Goal: Entertainment & Leisure: Browse casually

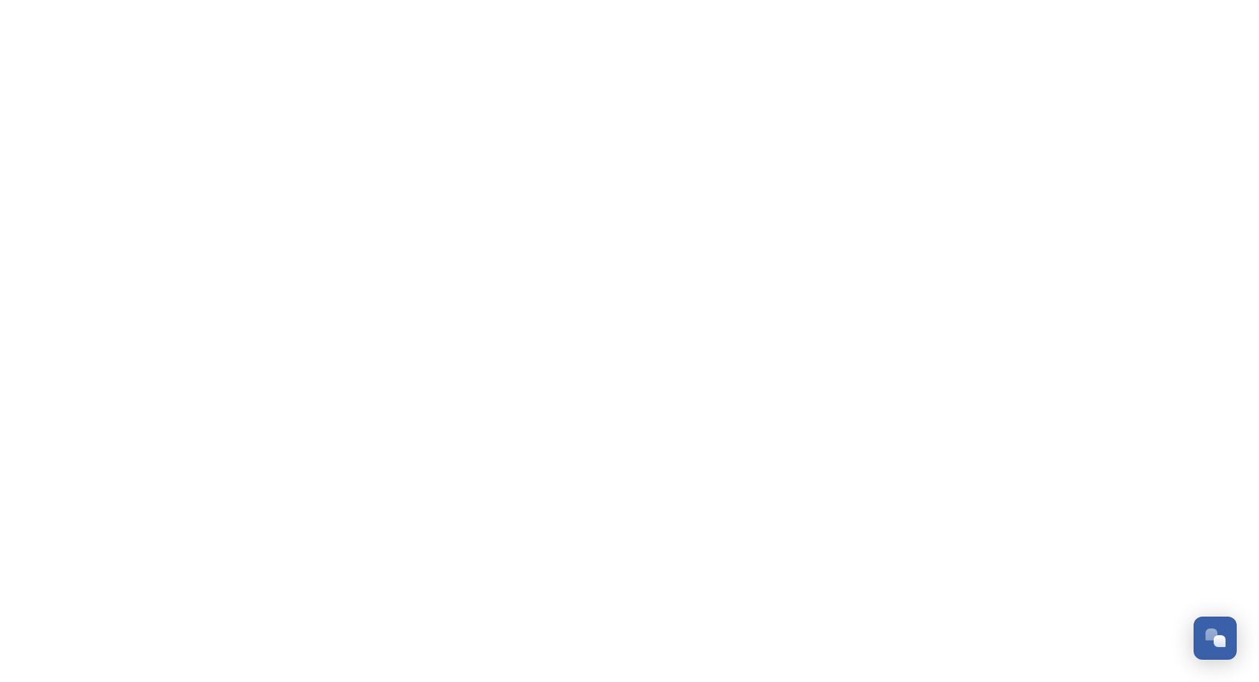
scroll to position [426, 0]
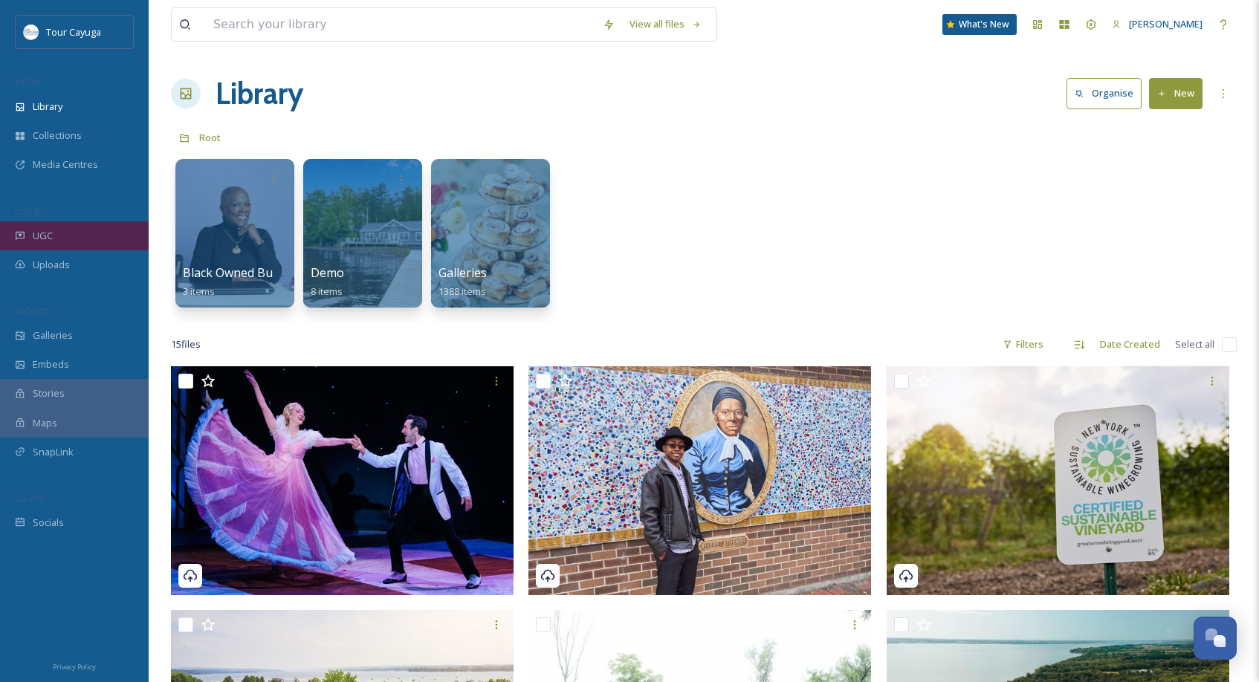
click at [47, 232] on span "UGC" at bounding box center [43, 236] width 20 height 14
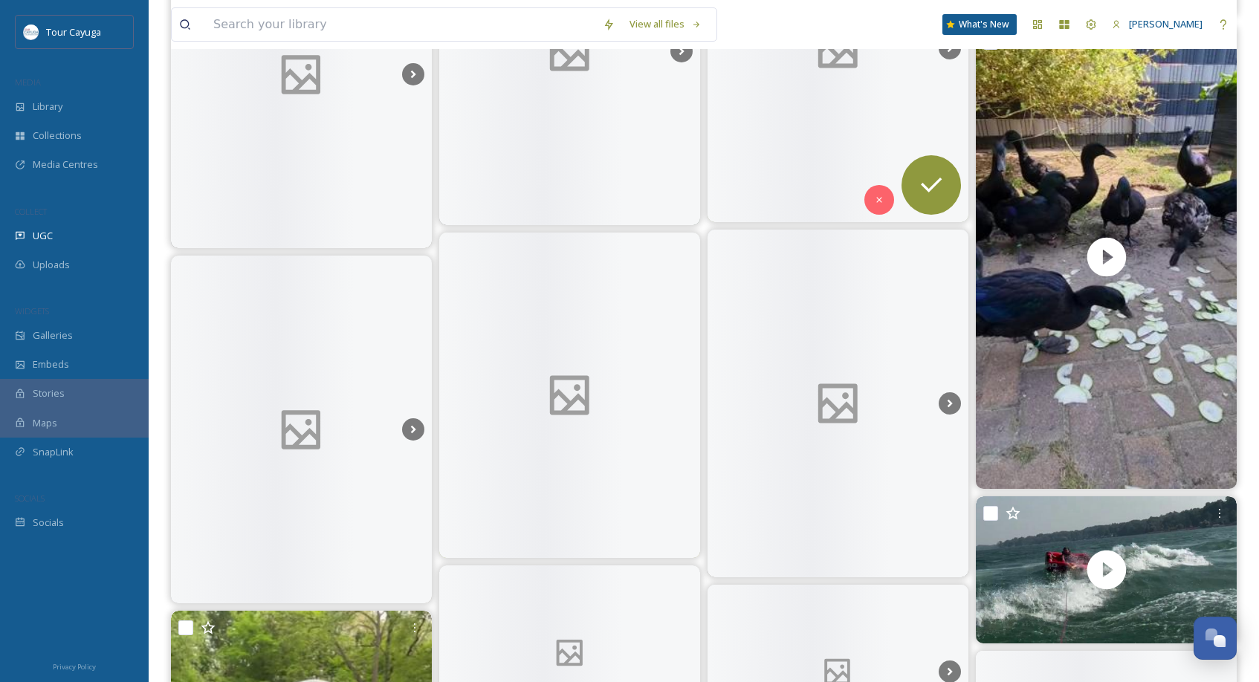
scroll to position [5161, 0]
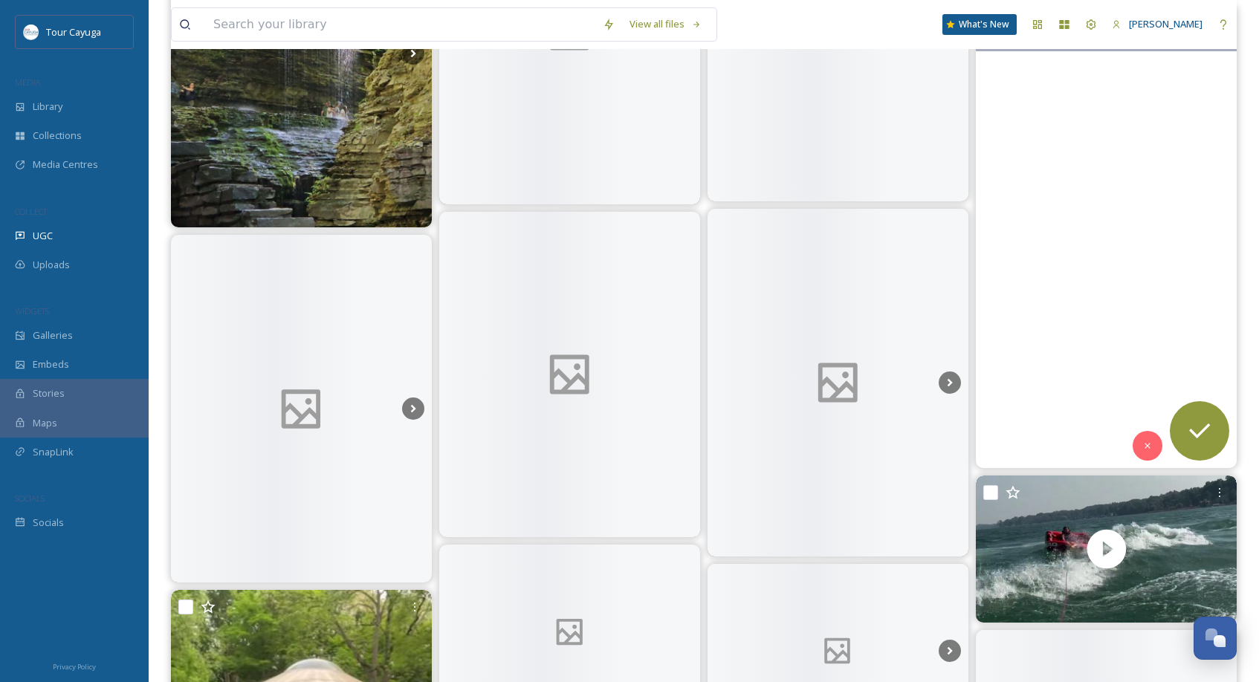
click at [1073, 278] on video "Zur Erfrischung gibt es Gurke und Zucchini ❤️\a\a#Cayuga #ente #duck #tiere #fy…" at bounding box center [1106, 236] width 261 height 464
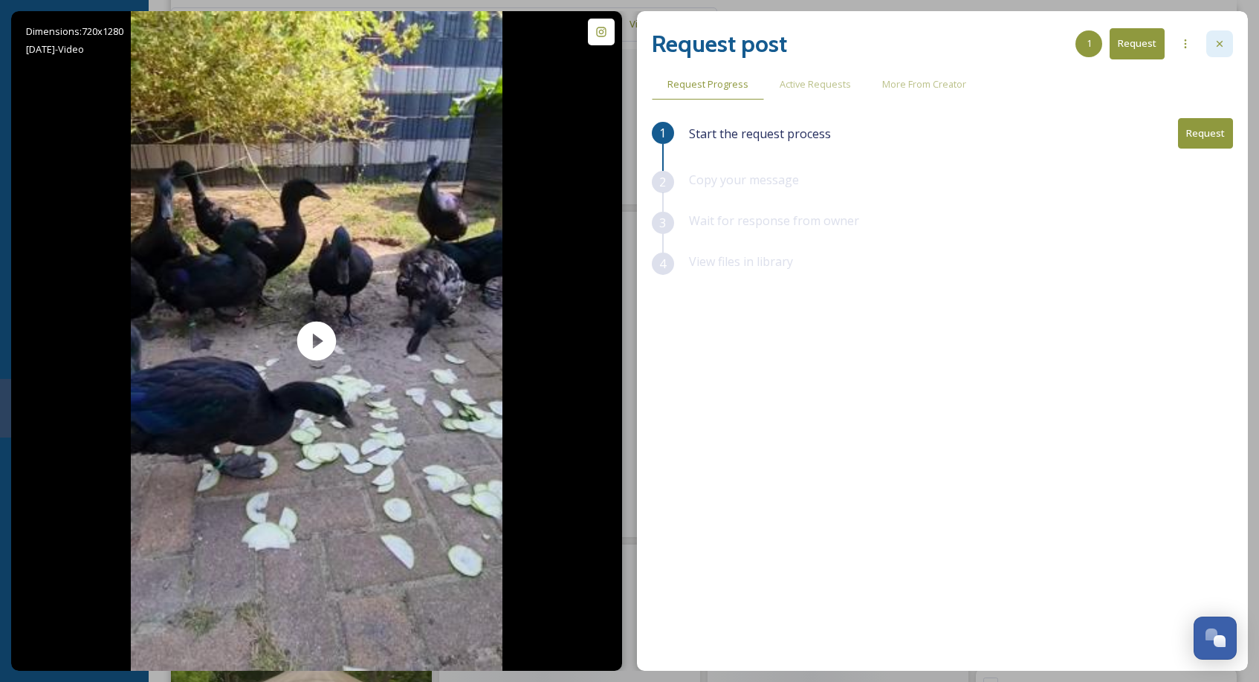
click at [1216, 42] on icon at bounding box center [1220, 44] width 12 height 12
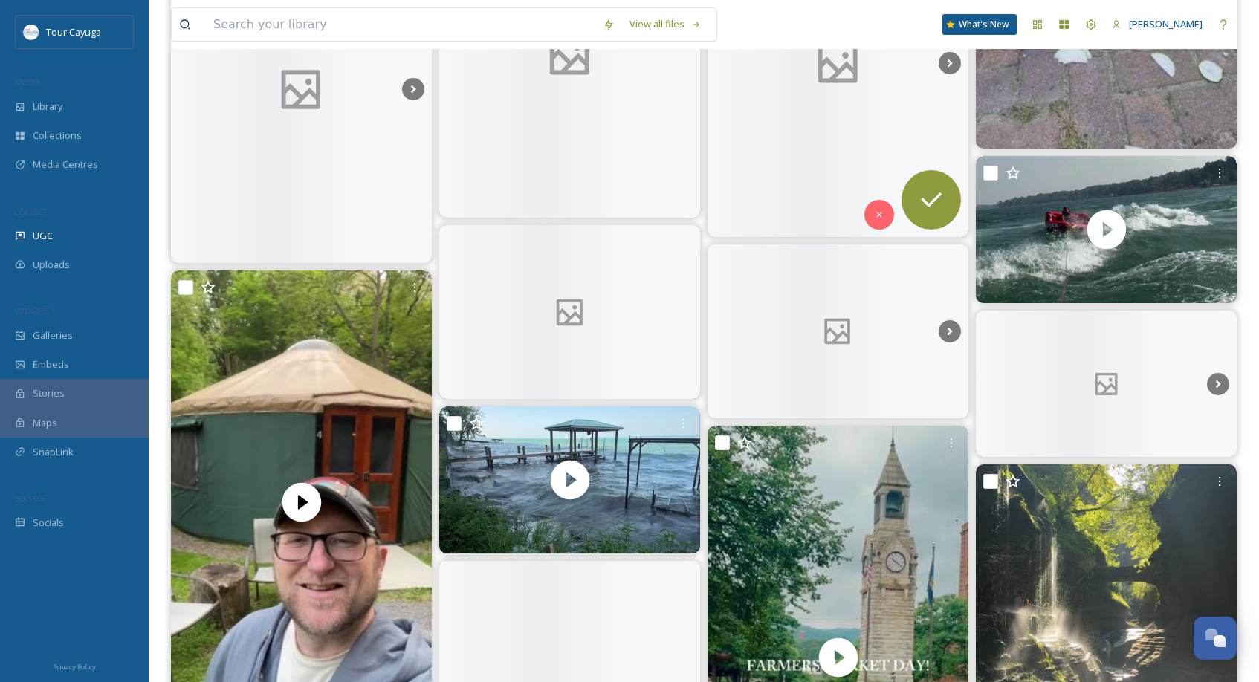
scroll to position [5481, 0]
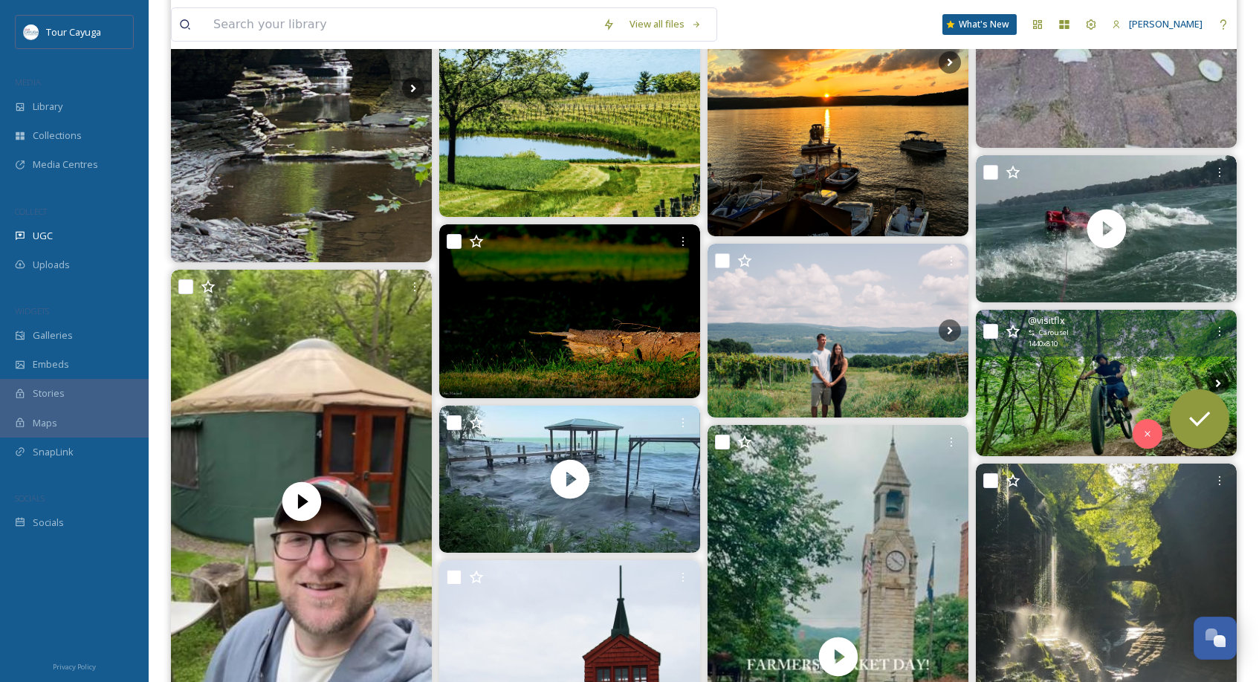
click at [1061, 388] on img at bounding box center [1106, 383] width 261 height 146
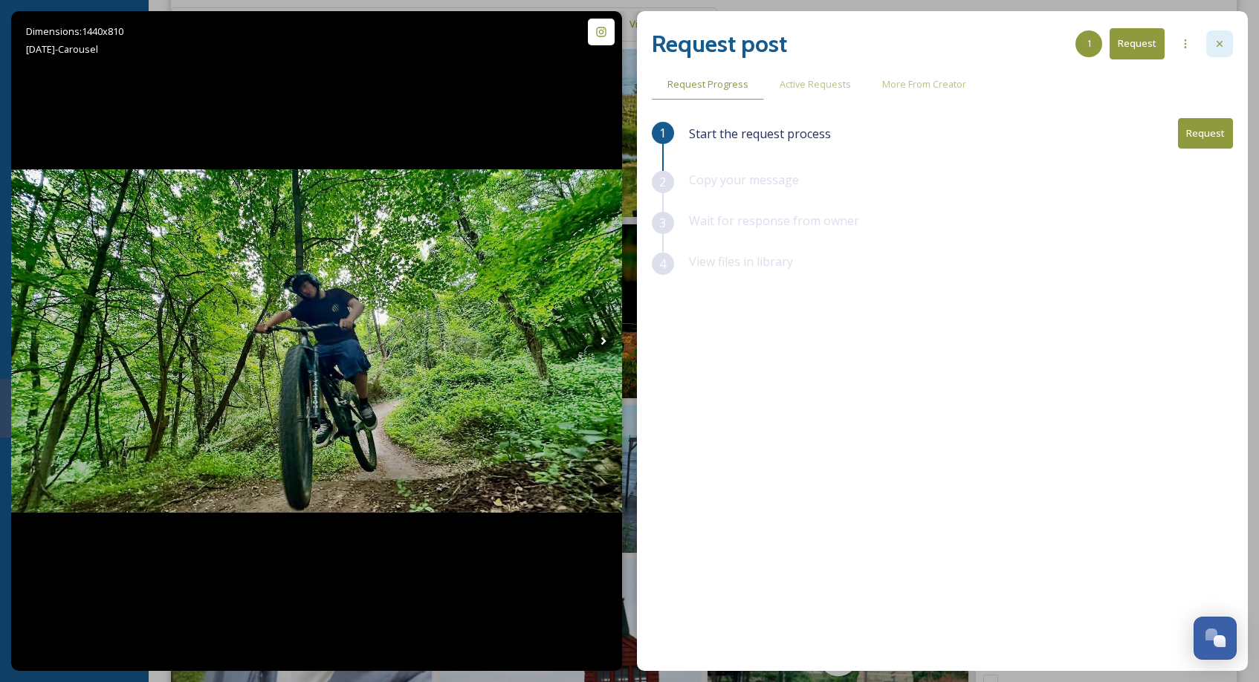
click at [1225, 41] on icon at bounding box center [1220, 44] width 12 height 12
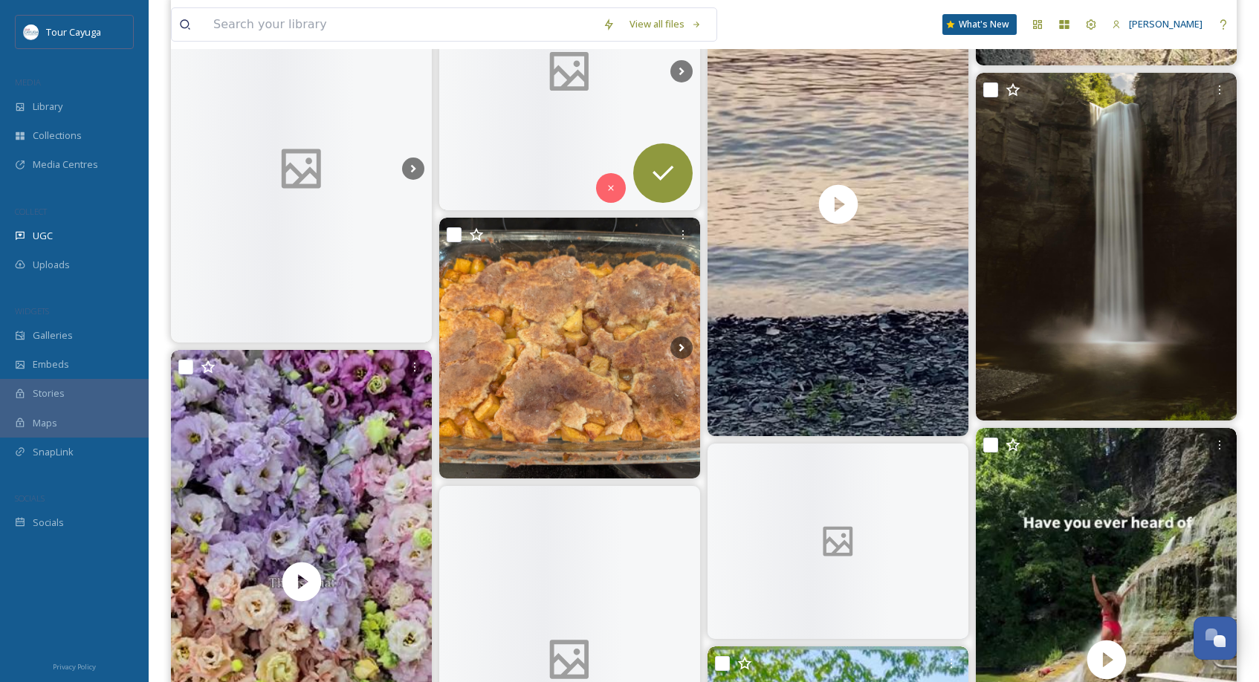
scroll to position [6918, 0]
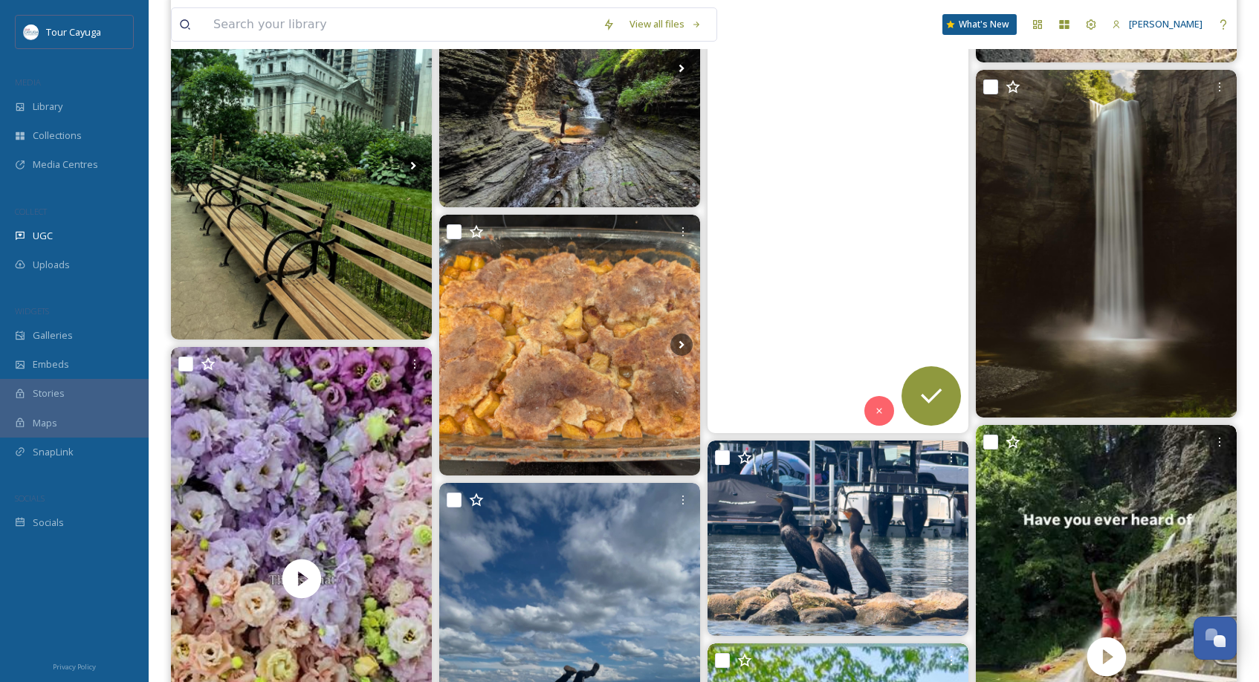
click at [837, 299] on video "☀️ \a•\a•\aFriday August 8, 2025\aKeuka Lake, NY\a•\a•\a•\a#ahhh #lake #waves #…" at bounding box center [838, 202] width 261 height 464
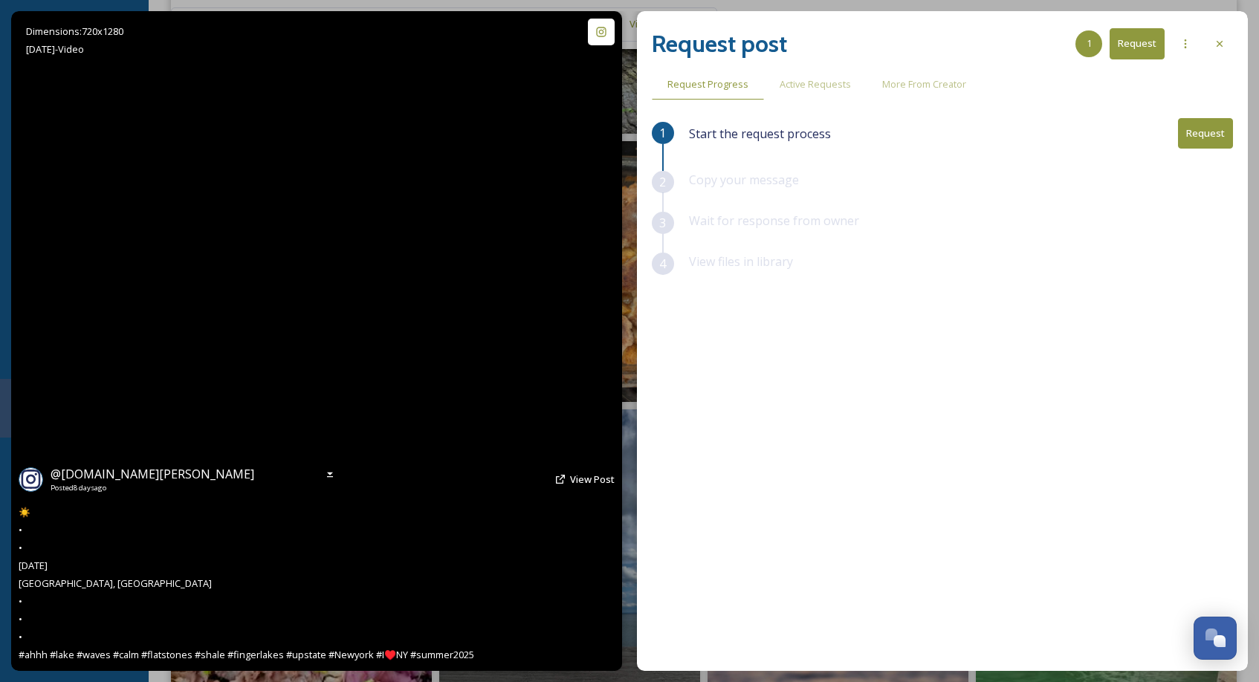
scroll to position [6990, 0]
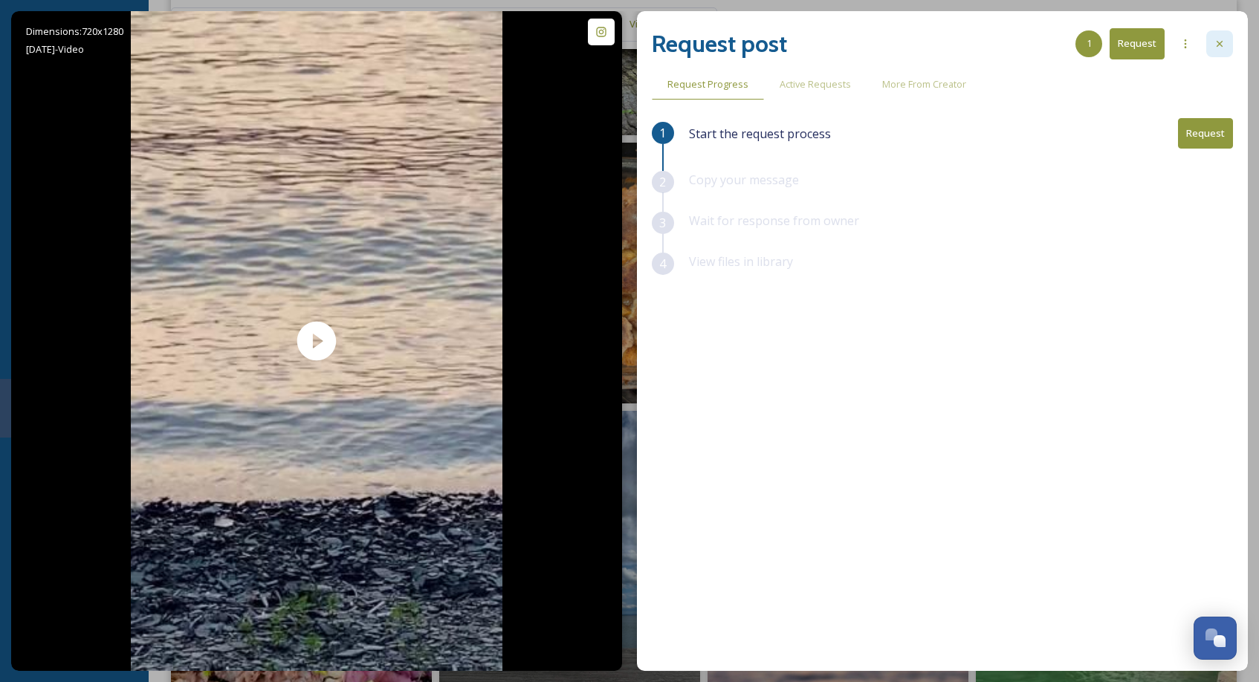
click at [1222, 38] on icon at bounding box center [1220, 44] width 12 height 12
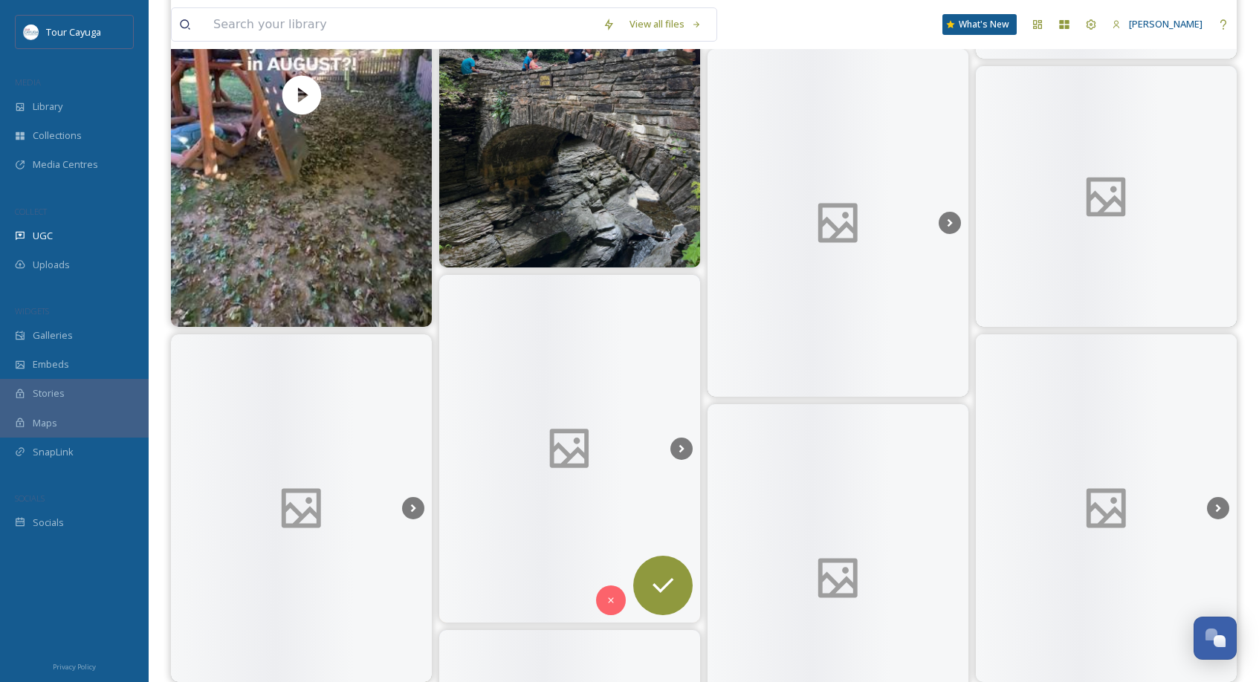
scroll to position [13482, 0]
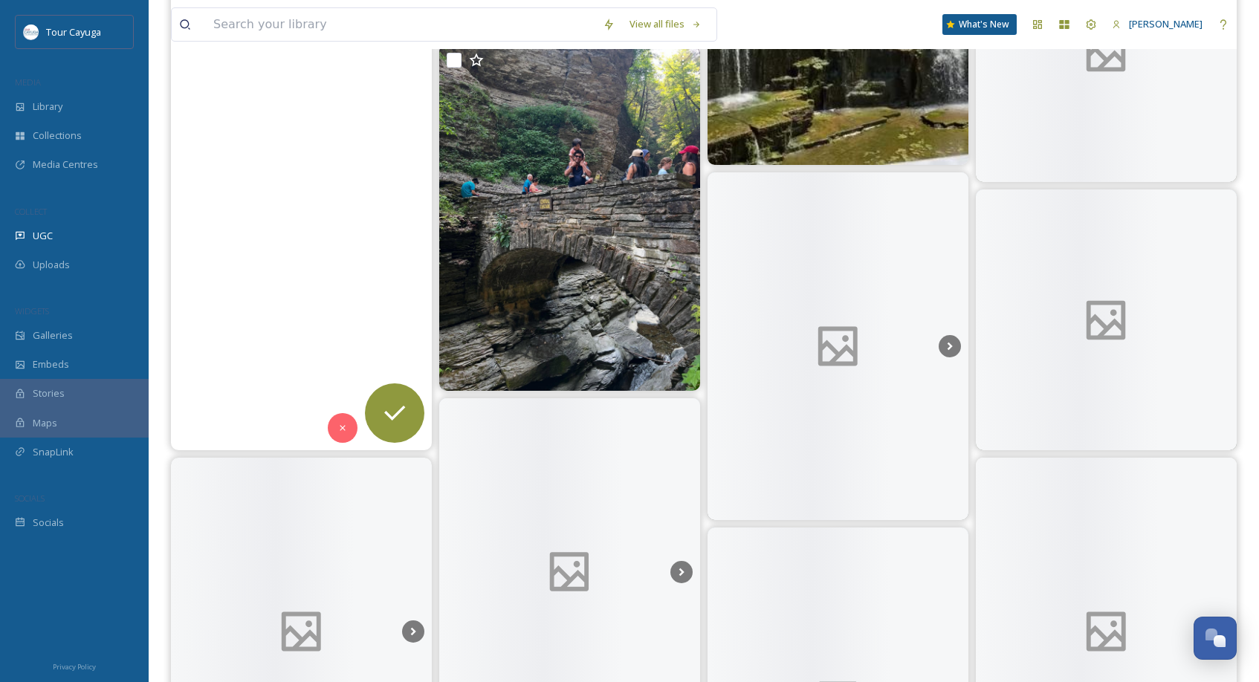
click at [357, 322] on video "Upstate New York. August.\a\aThe sun is warm. The lakes are still buzzing with …" at bounding box center [301, 219] width 261 height 464
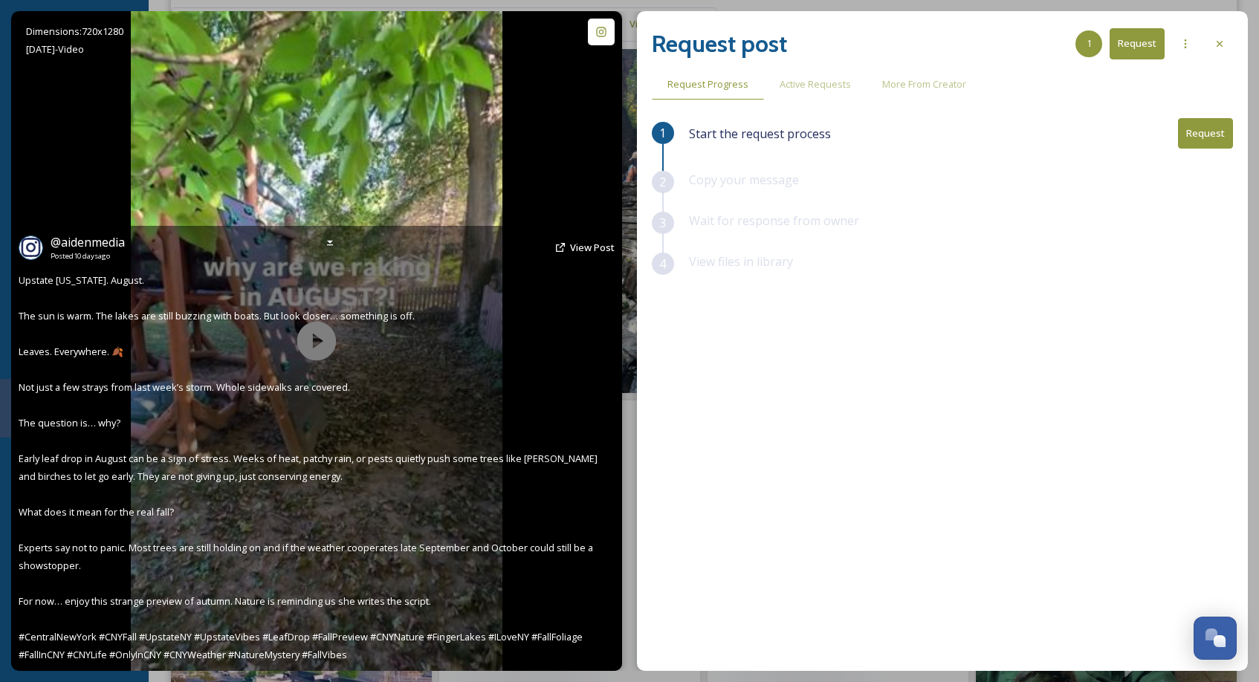
scroll to position [13260, 0]
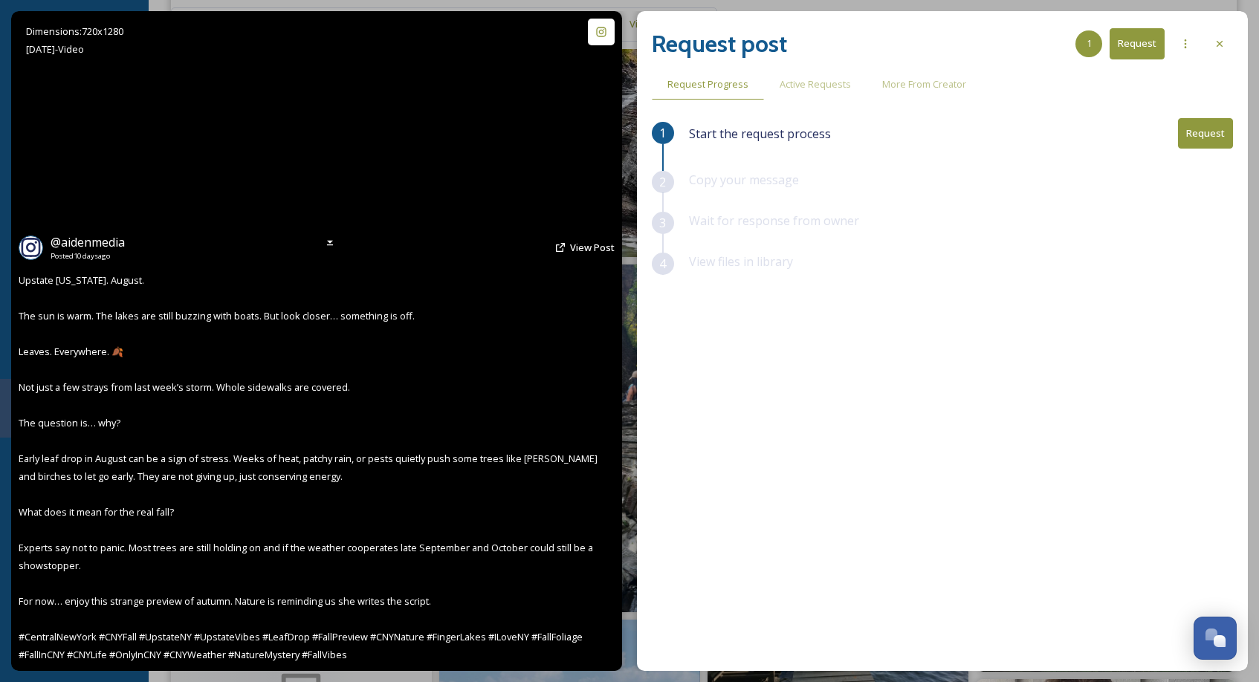
click at [372, 155] on video "Upstate New York. August.\a\aThe sun is warm. The lakes are still buzzing with …" at bounding box center [317, 341] width 372 height 660
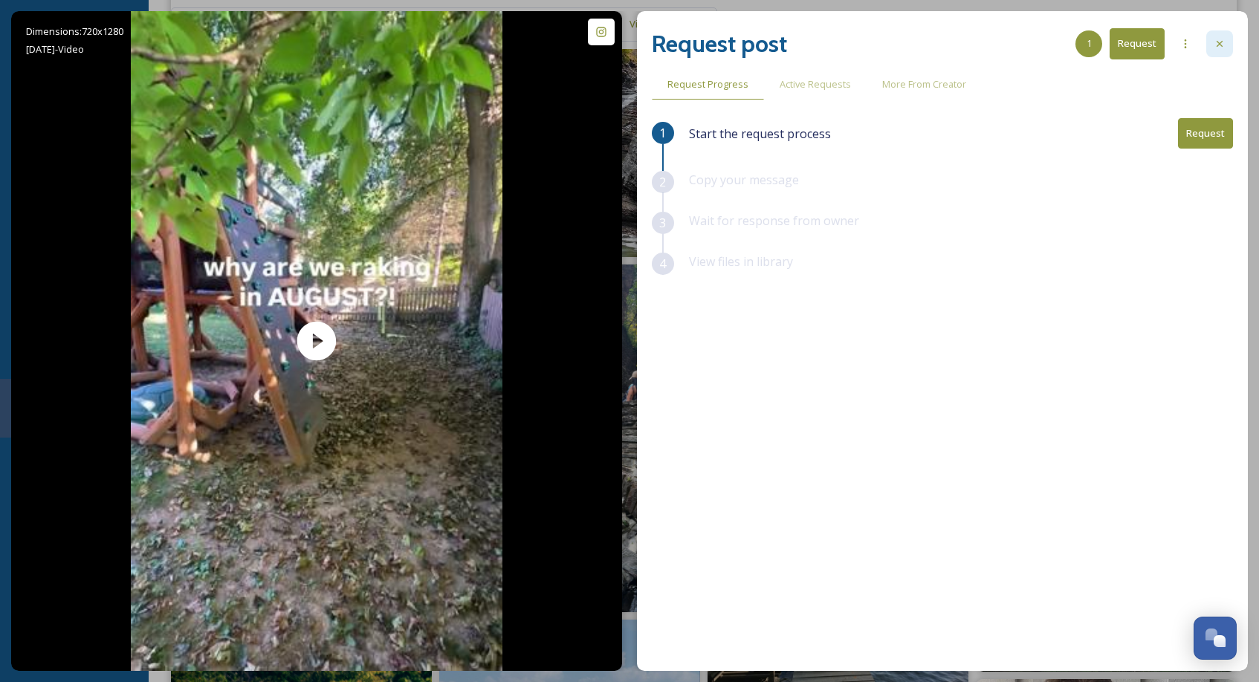
click at [1220, 41] on icon at bounding box center [1220, 44] width 12 height 12
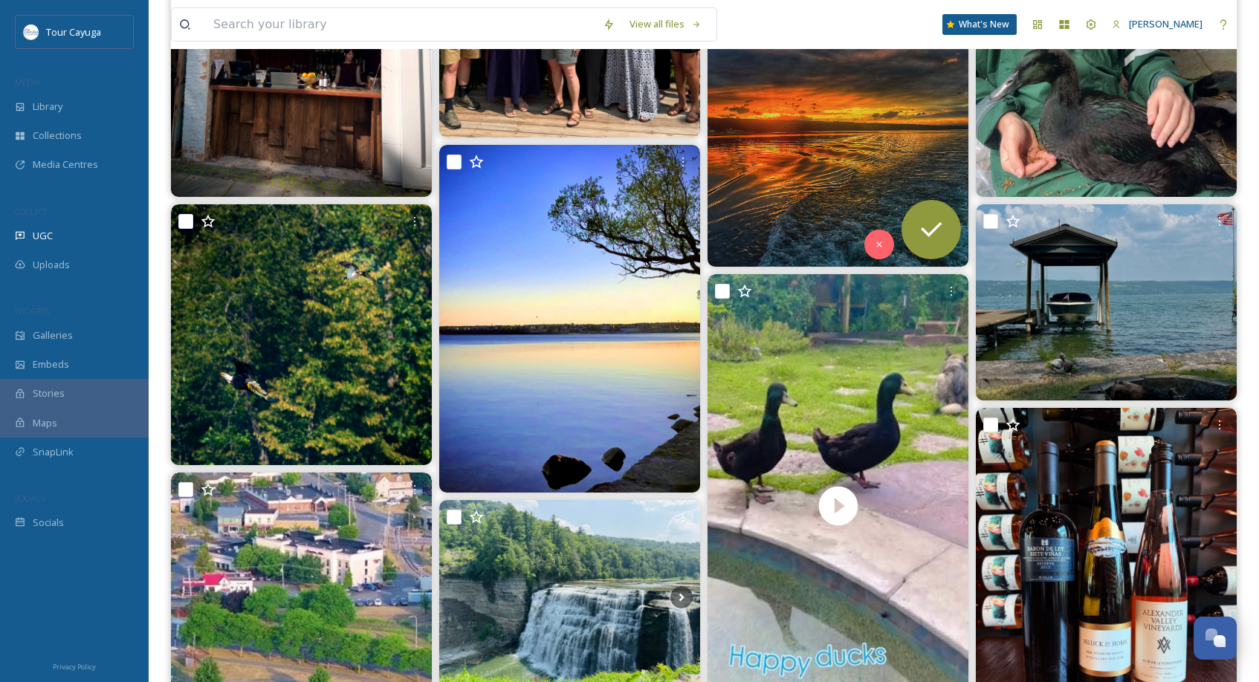
scroll to position [14118, 0]
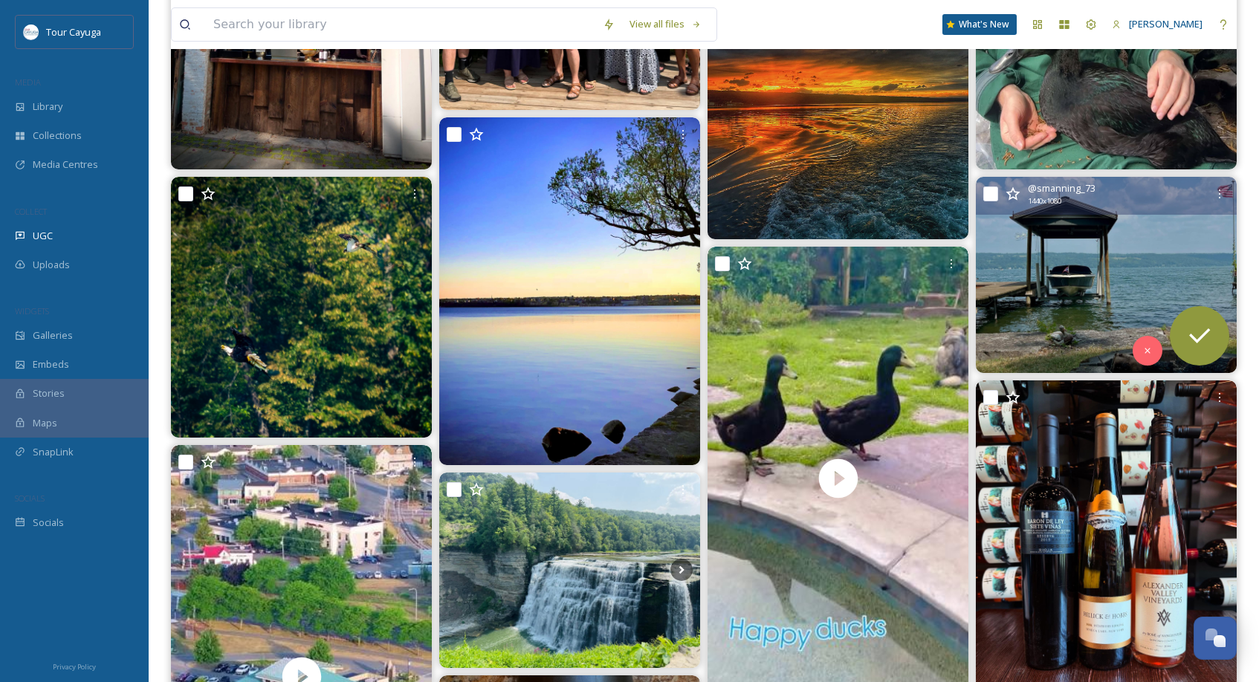
click at [1092, 313] on img at bounding box center [1106, 274] width 261 height 195
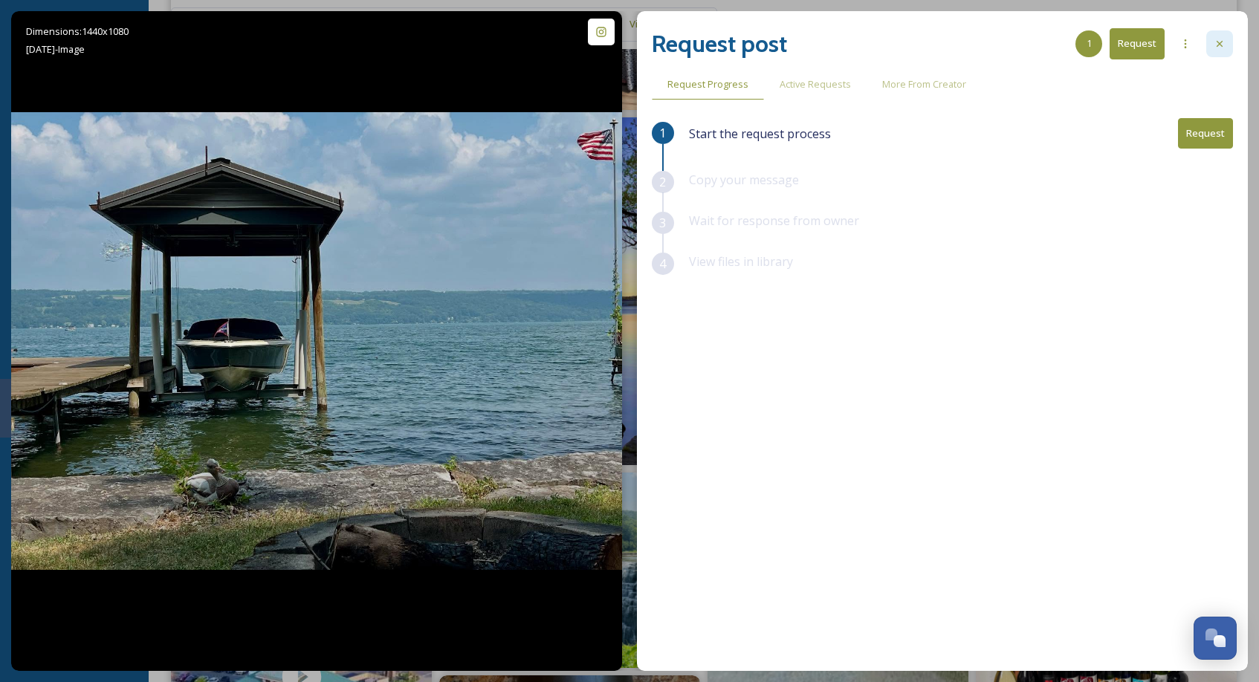
click at [1223, 42] on icon at bounding box center [1220, 44] width 12 height 12
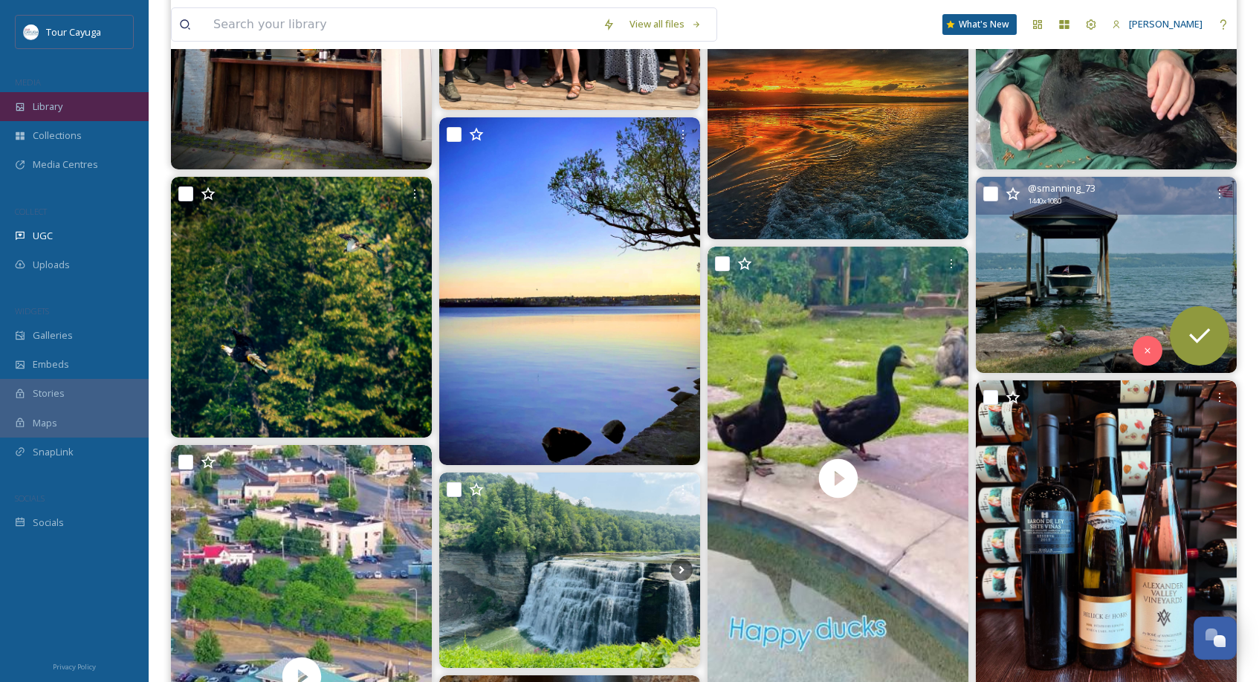
click at [61, 105] on span "Library" at bounding box center [48, 107] width 30 height 14
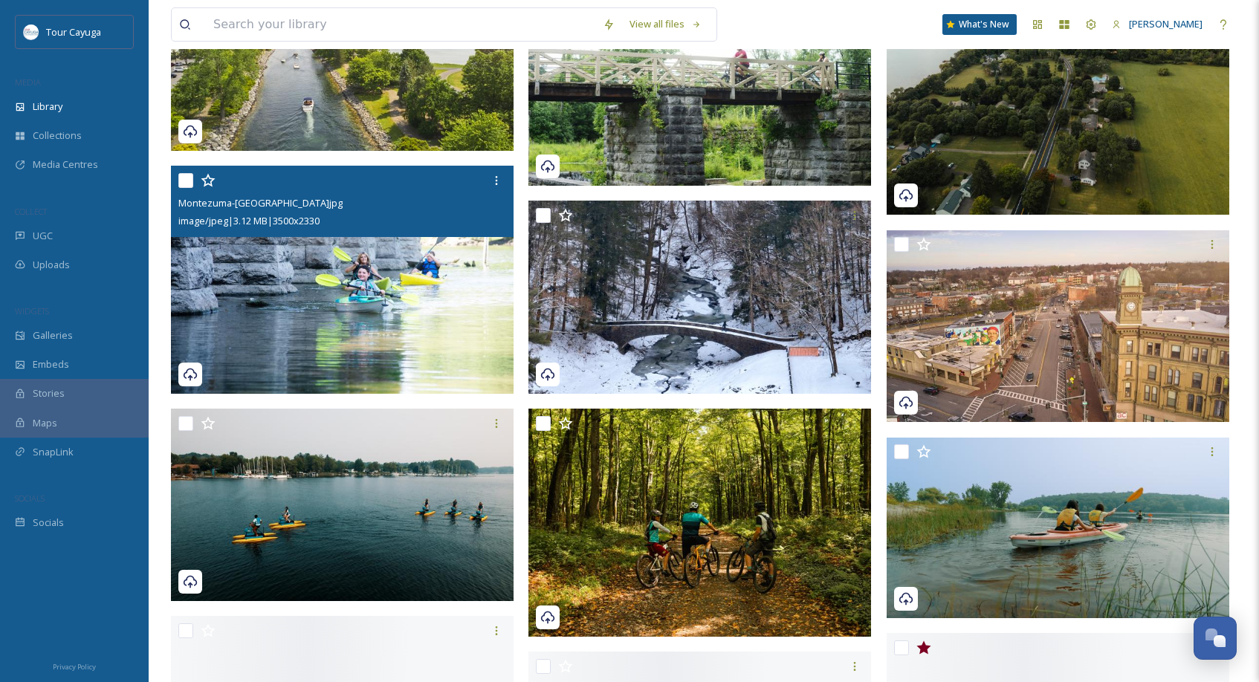
scroll to position [690, 0]
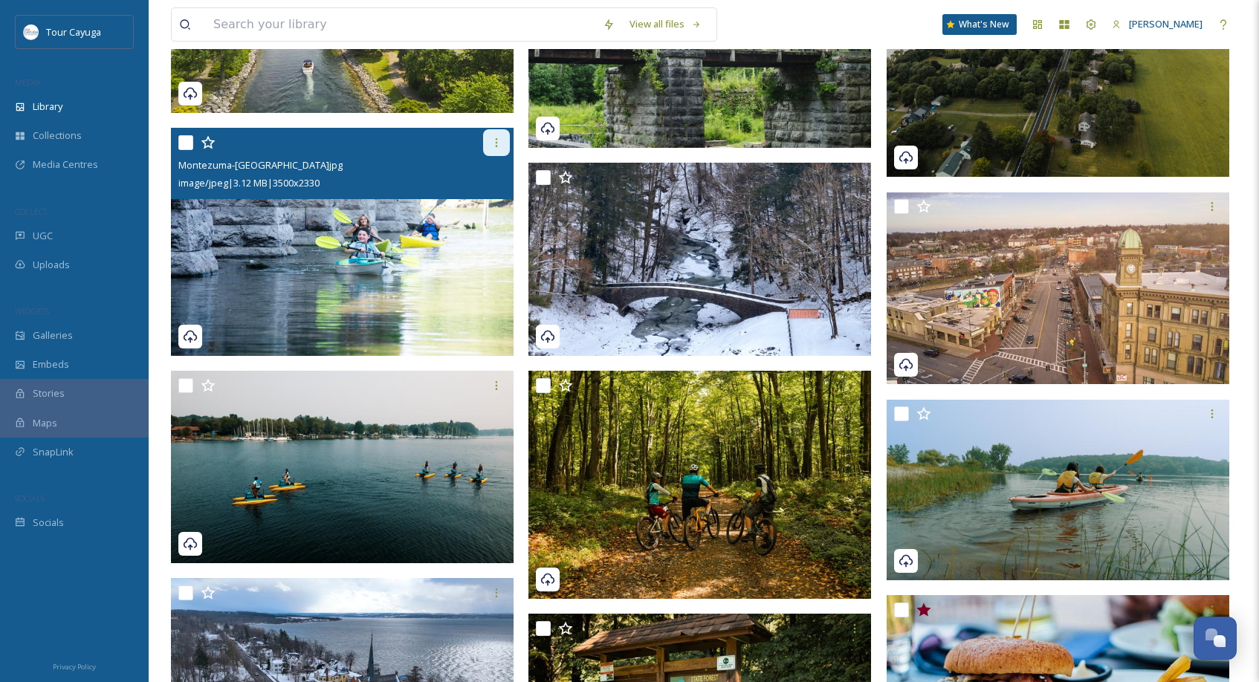
click at [498, 140] on icon at bounding box center [497, 143] width 12 height 12
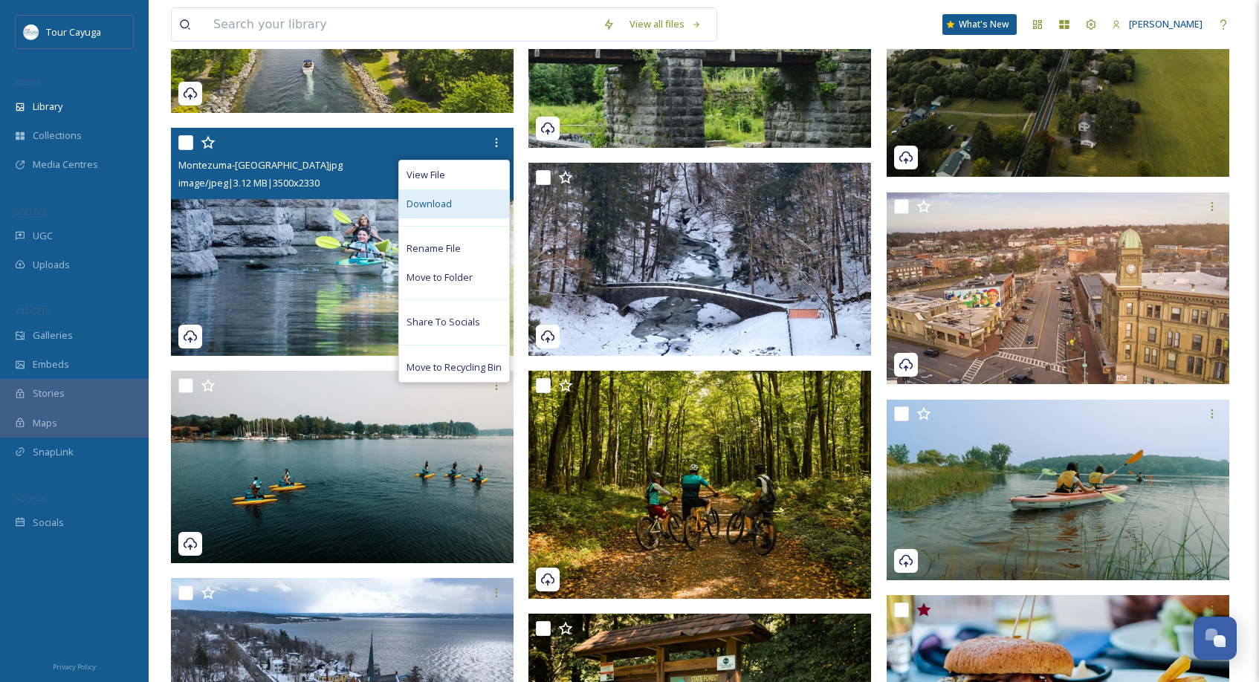
click at [455, 198] on div "Download" at bounding box center [454, 204] width 110 height 29
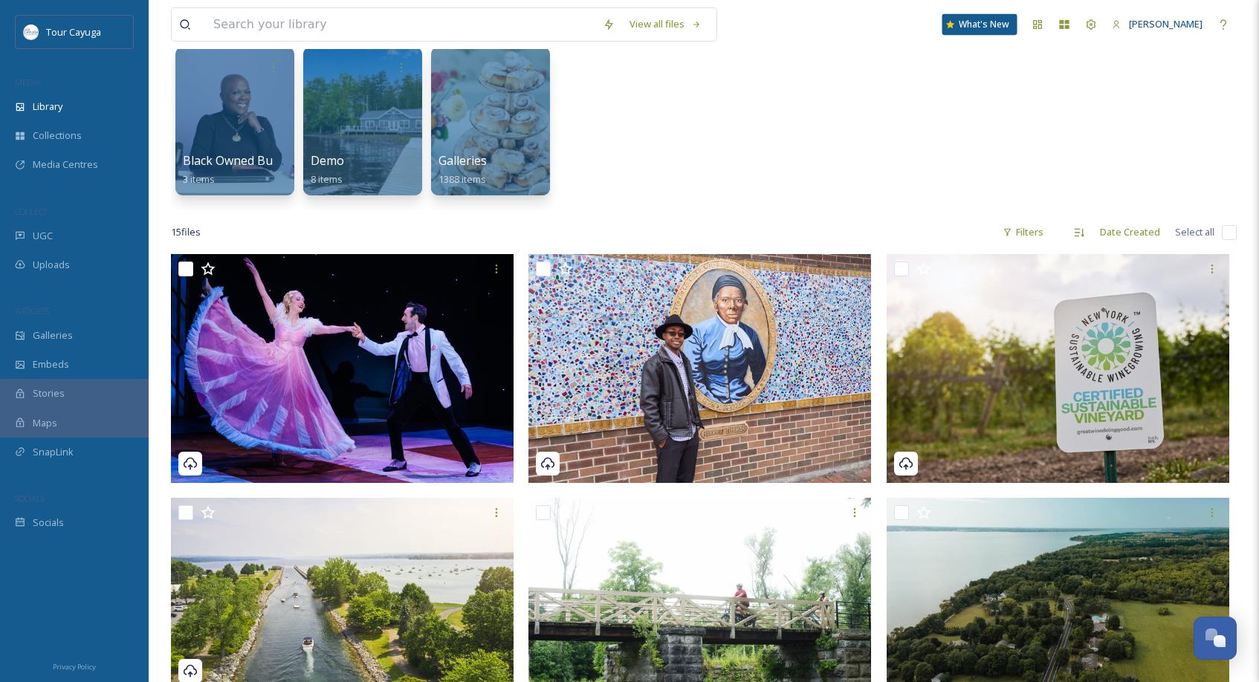
scroll to position [484, 0]
